Goal: Information Seeking & Learning: Learn about a topic

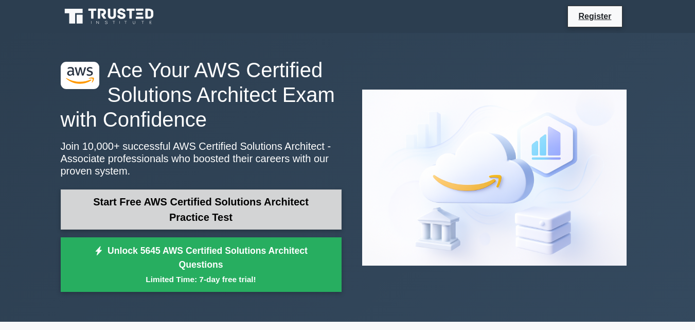
click at [230, 211] on link "Start Free AWS Certified Solutions Architect Practice Test" at bounding box center [201, 209] width 281 height 40
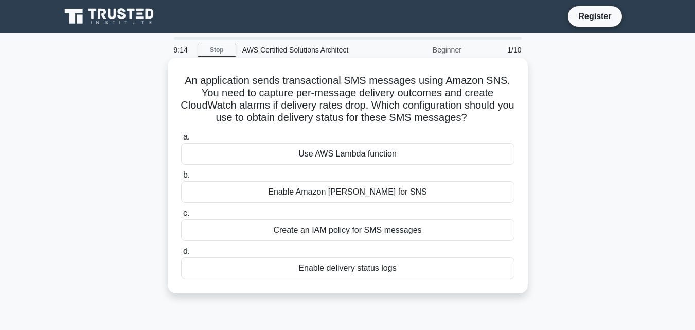
click at [365, 233] on div "Create an IAM policy for SMS messages" at bounding box center [347, 230] width 333 height 22
click at [181, 217] on input "c. Create an IAM policy for SMS messages" at bounding box center [181, 213] width 0 height 7
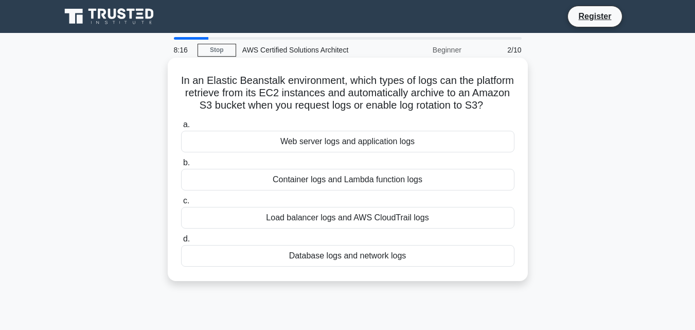
click at [311, 152] on div "Web server logs and application logs" at bounding box center [347, 142] width 333 height 22
click at [181, 128] on input "a. Web server logs and application logs" at bounding box center [181, 124] width 0 height 7
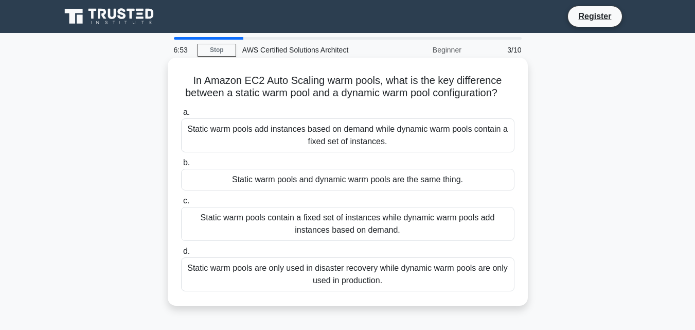
click at [313, 283] on div "Static warm pools are only used in disaster recovery while dynamic warm pools a…" at bounding box center [347, 274] width 333 height 34
click at [181, 255] on input "d. Static warm pools are only used in disaster recovery while dynamic warm pool…" at bounding box center [181, 251] width 0 height 7
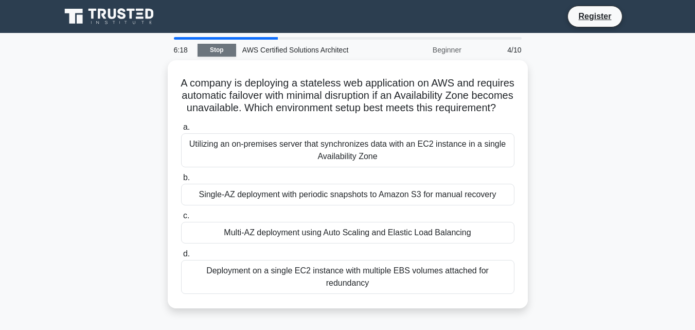
click at [224, 51] on link "Stop" at bounding box center [217, 50] width 39 height 13
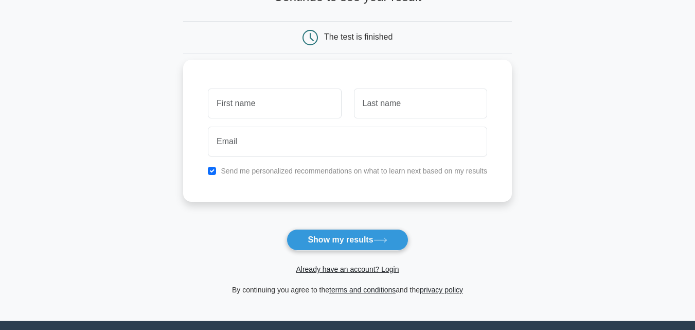
scroll to position [188, 0]
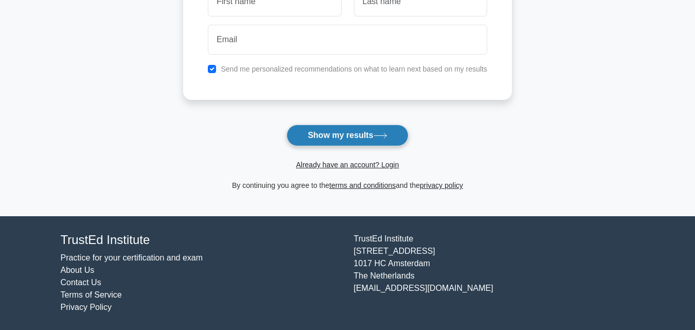
click at [395, 136] on button "Show my results" at bounding box center [347, 136] width 121 height 22
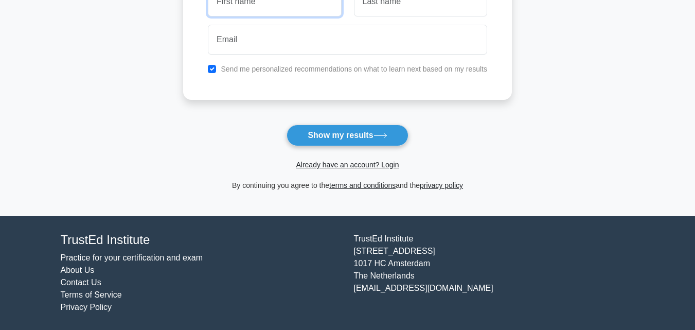
scroll to position [183, 0]
